Goal: Task Accomplishment & Management: Use online tool/utility

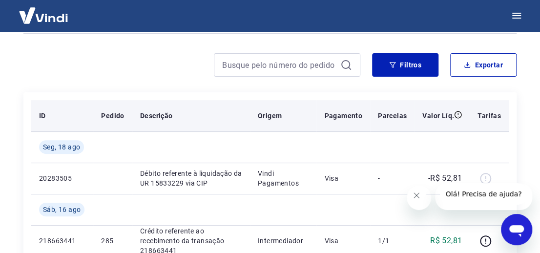
scroll to position [133, 0]
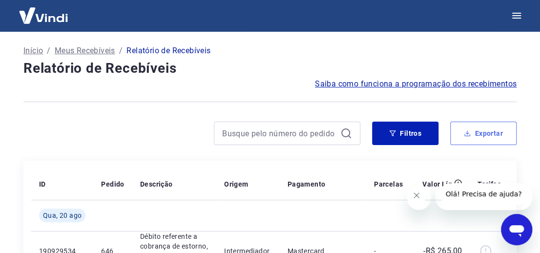
click at [474, 137] on button "Exportar" at bounding box center [483, 133] width 66 height 23
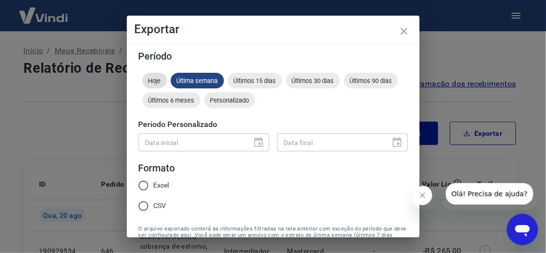
click at [156, 78] on span "Hoje" at bounding box center [155, 80] width 24 height 7
click at [144, 187] on input "Excel" at bounding box center [143, 185] width 21 height 21
radio input "true"
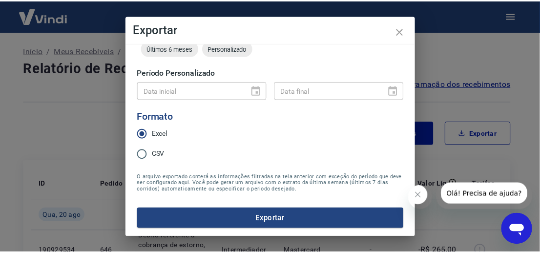
scroll to position [61, 0]
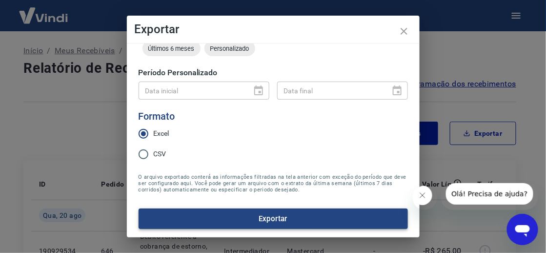
click at [351, 219] on button "Exportar" at bounding box center [274, 219] width 270 height 21
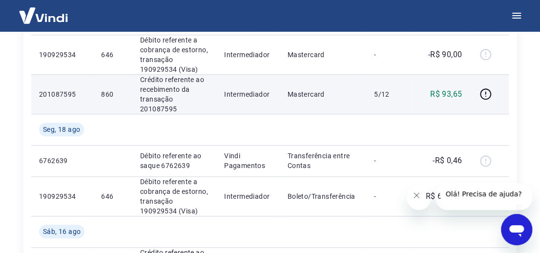
scroll to position [88, 0]
